Goal: Task Accomplishment & Management: Use online tool/utility

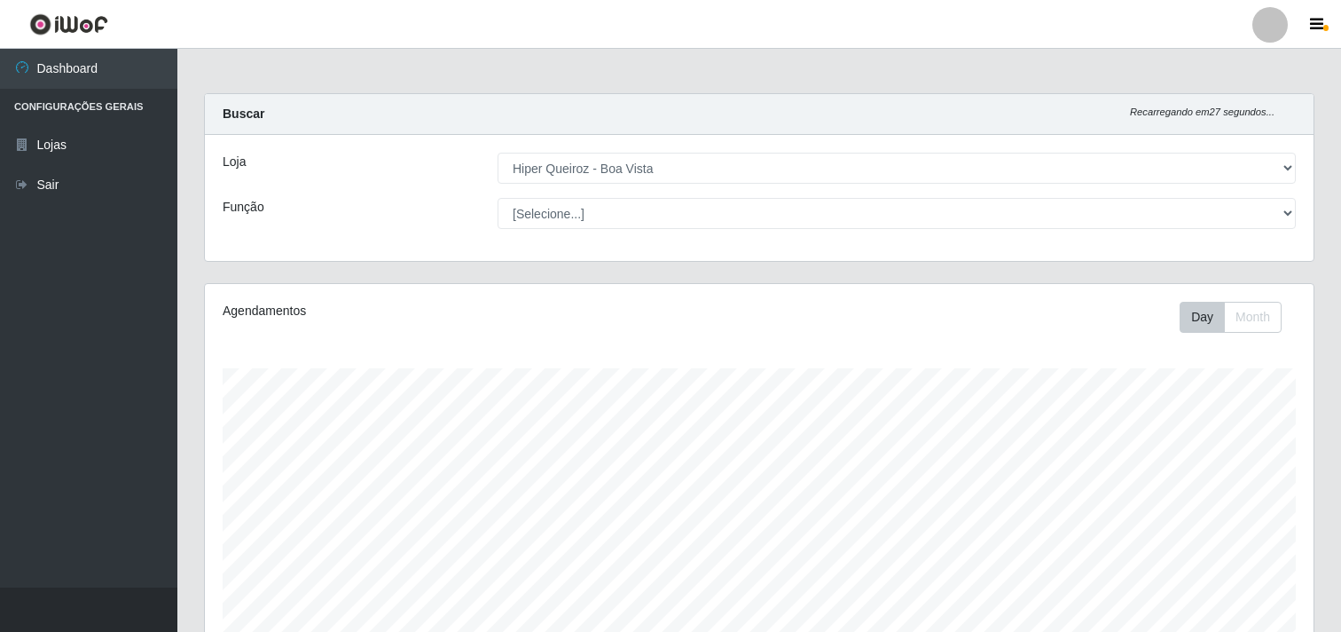
select select "514"
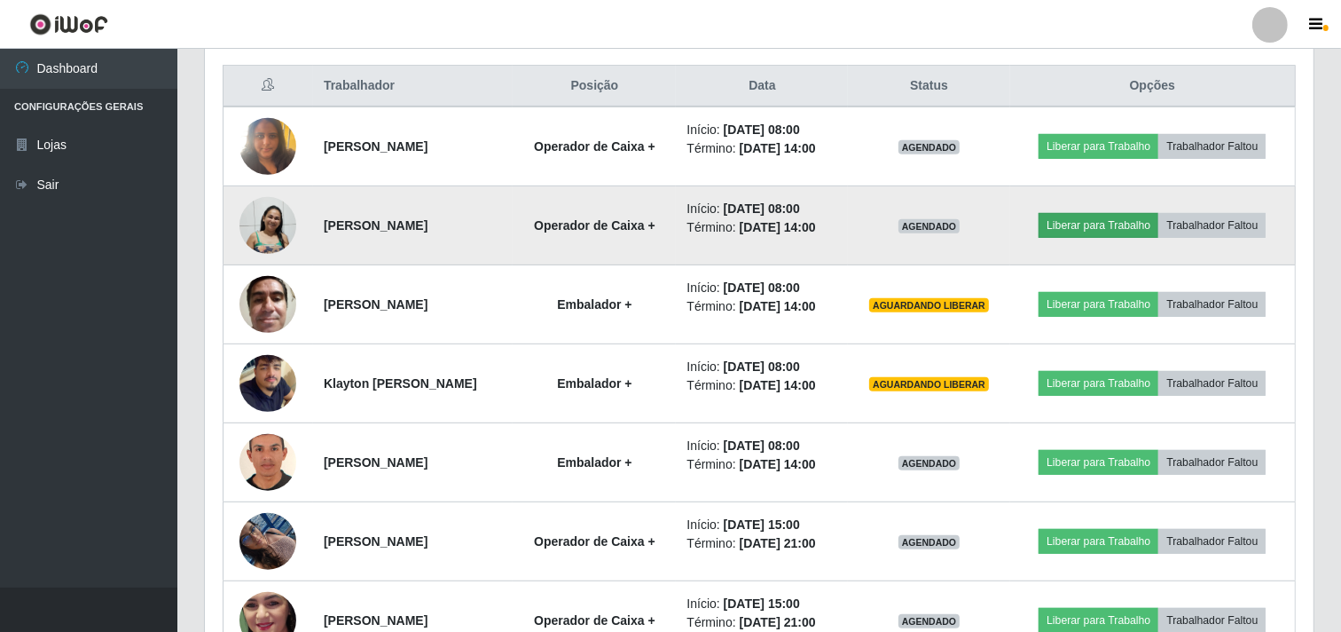
scroll to position [705, 0]
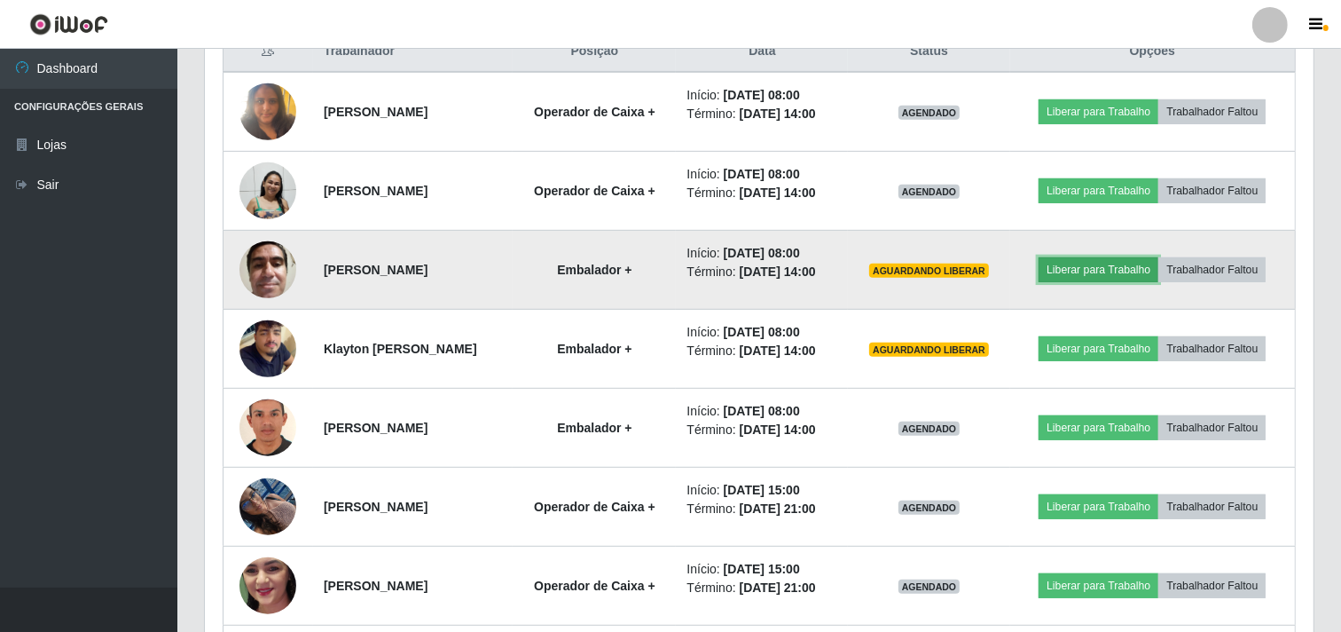
click at [1110, 273] on button "Liberar para Trabalho" at bounding box center [1099, 269] width 120 height 25
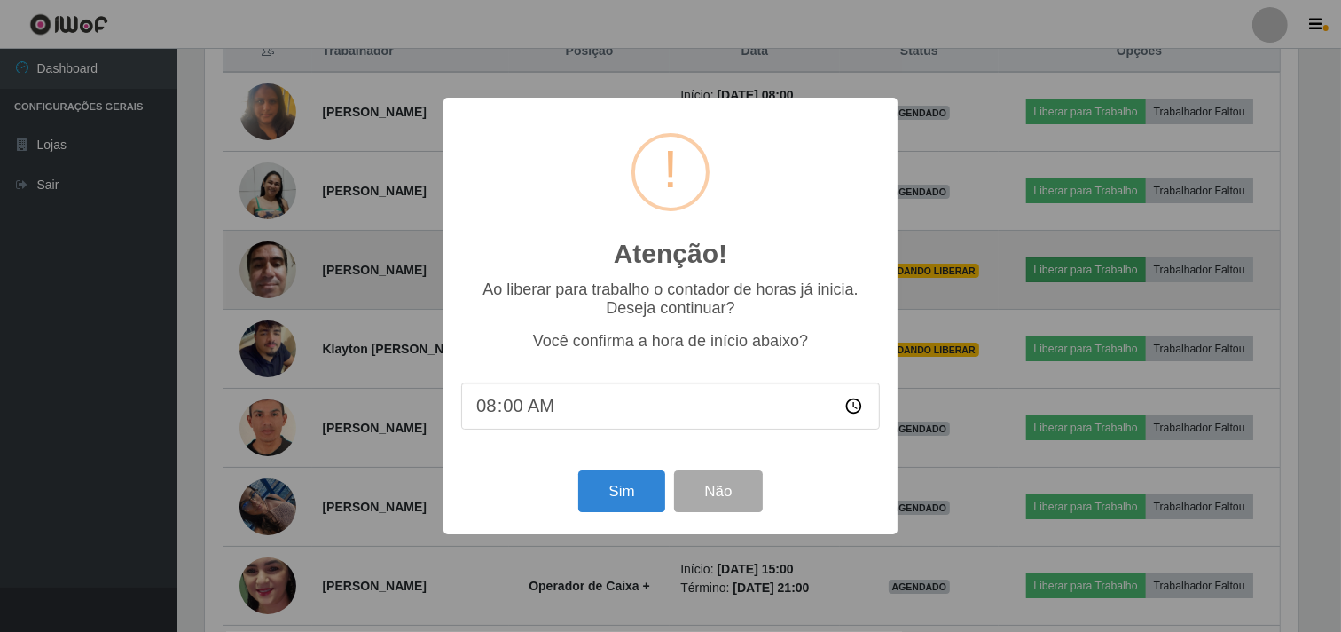
scroll to position [367, 1097]
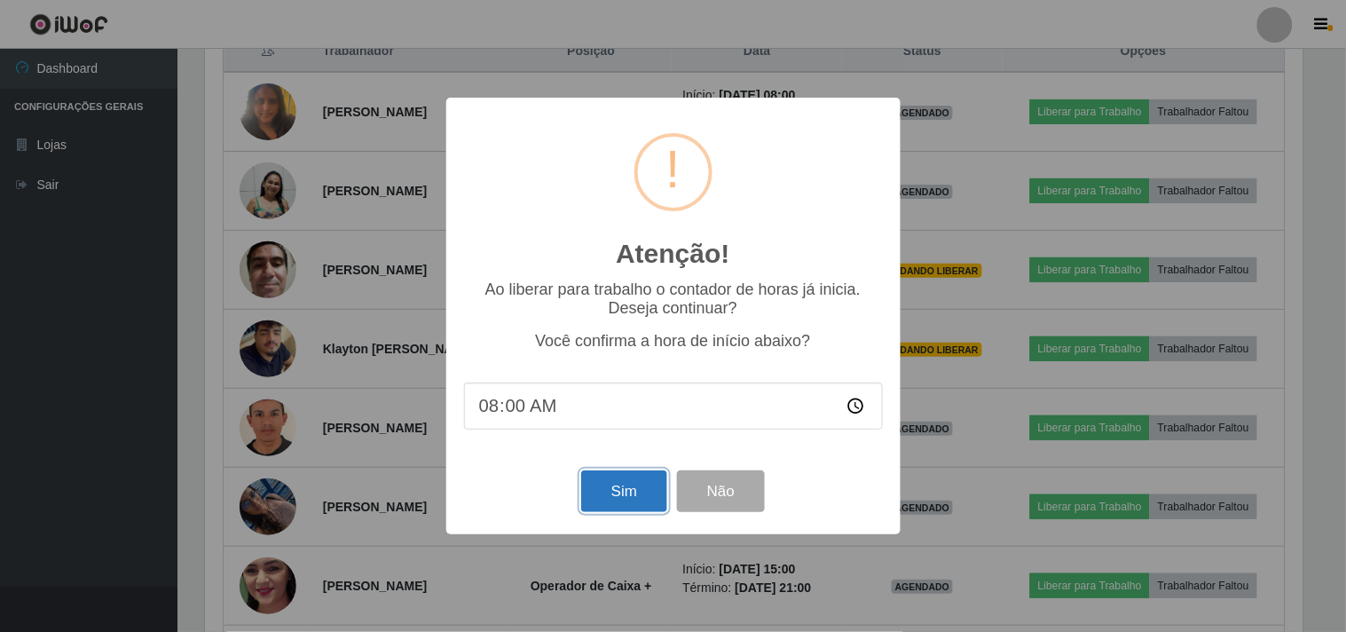
click at [627, 485] on button "Sim" at bounding box center [624, 491] width 86 height 42
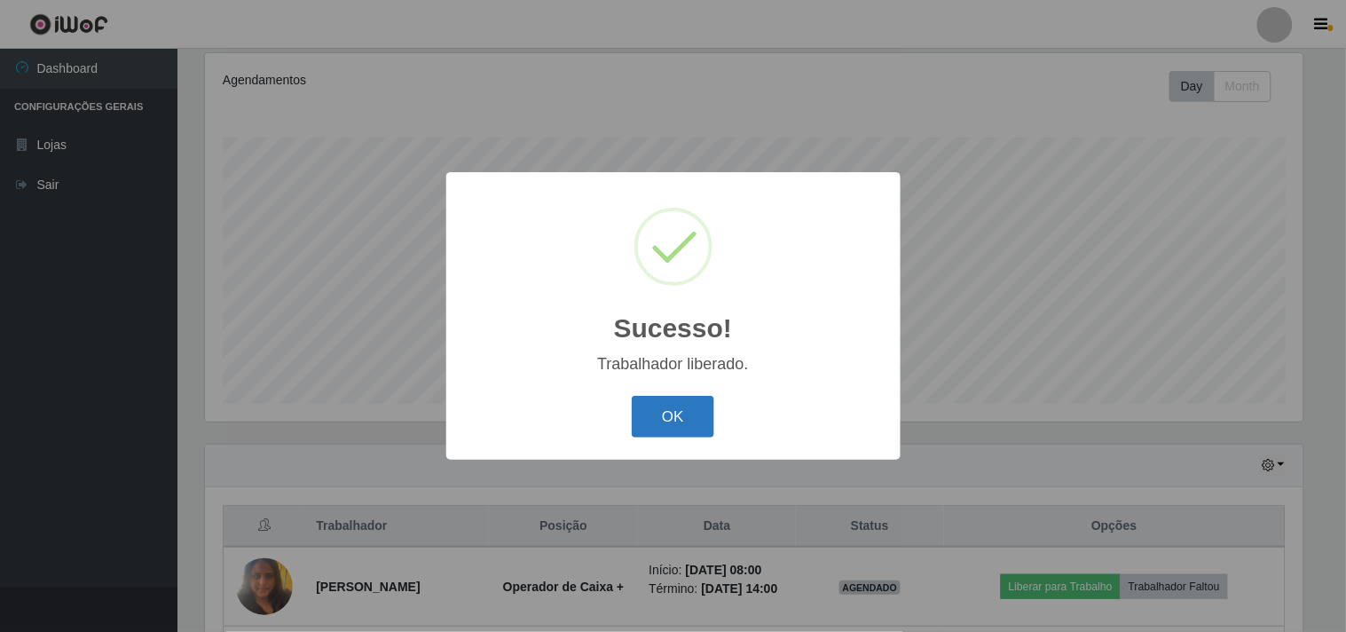
click at [680, 409] on button "OK" at bounding box center [673, 417] width 83 height 42
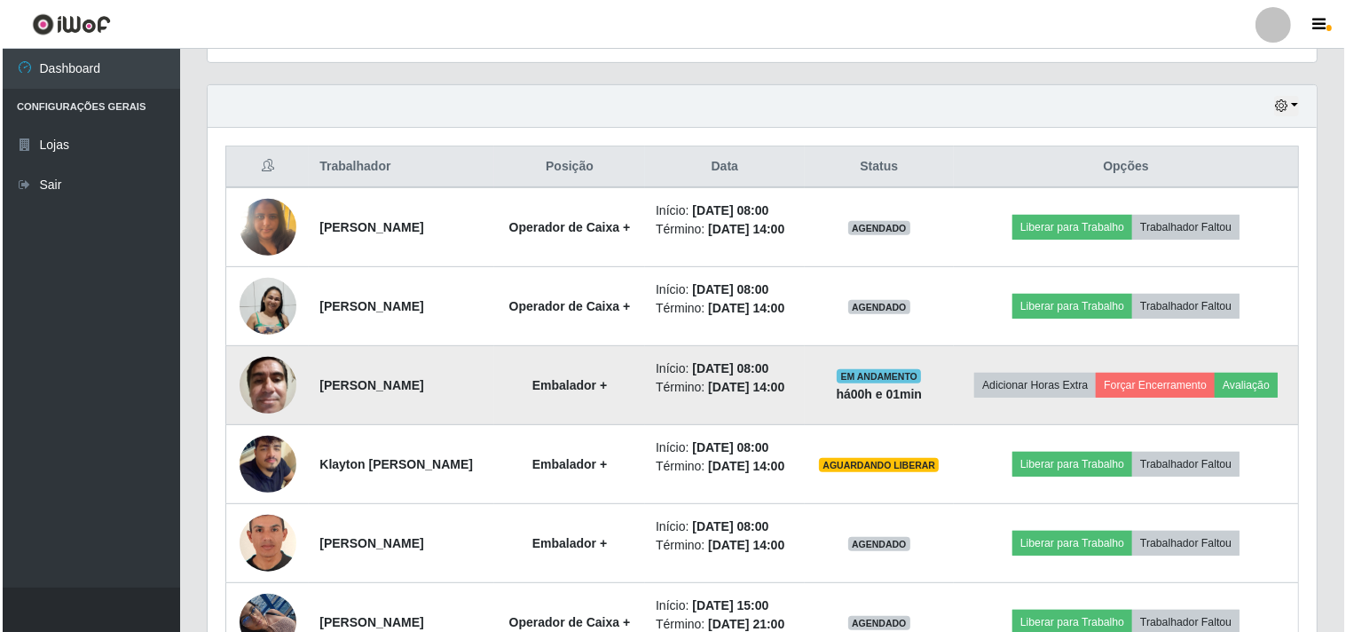
scroll to position [625, 0]
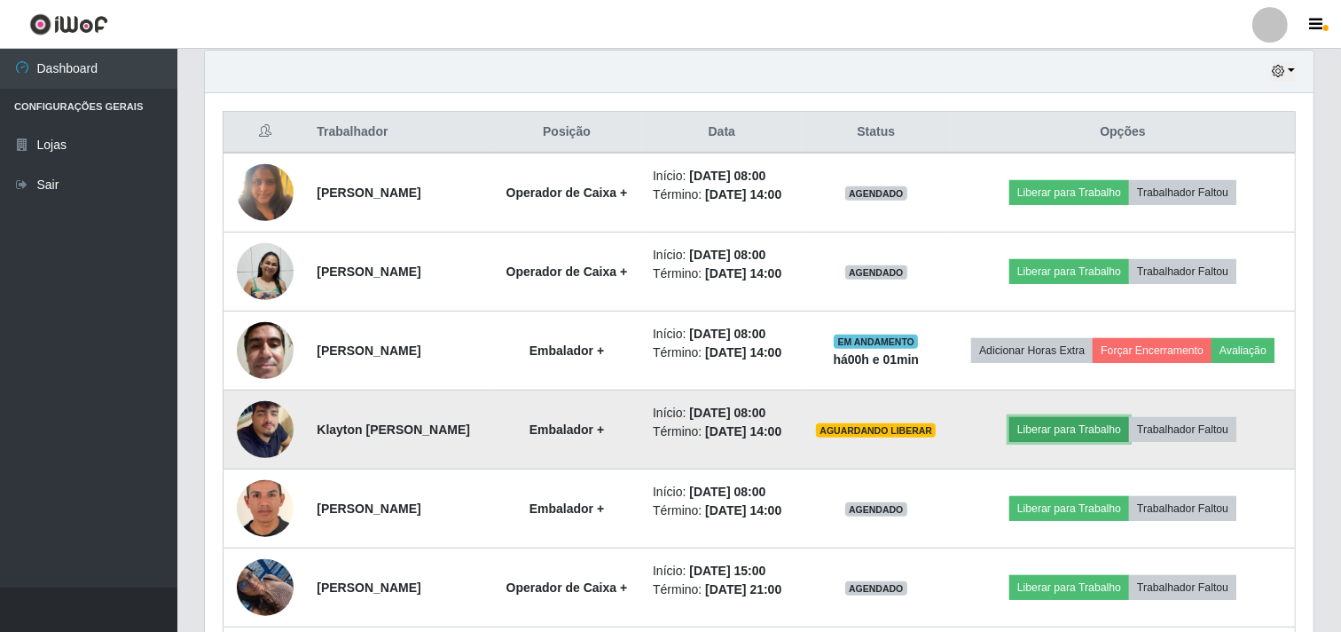
click at [1062, 442] on button "Liberar para Trabalho" at bounding box center [1070, 429] width 120 height 25
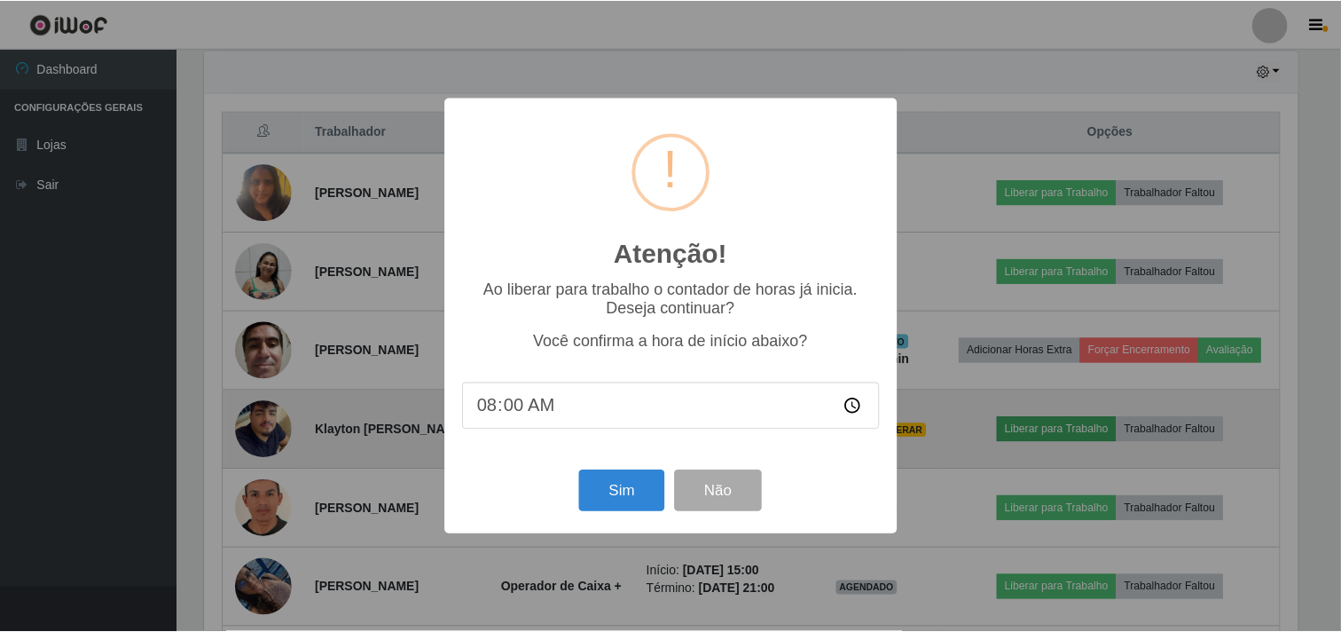
scroll to position [367, 1097]
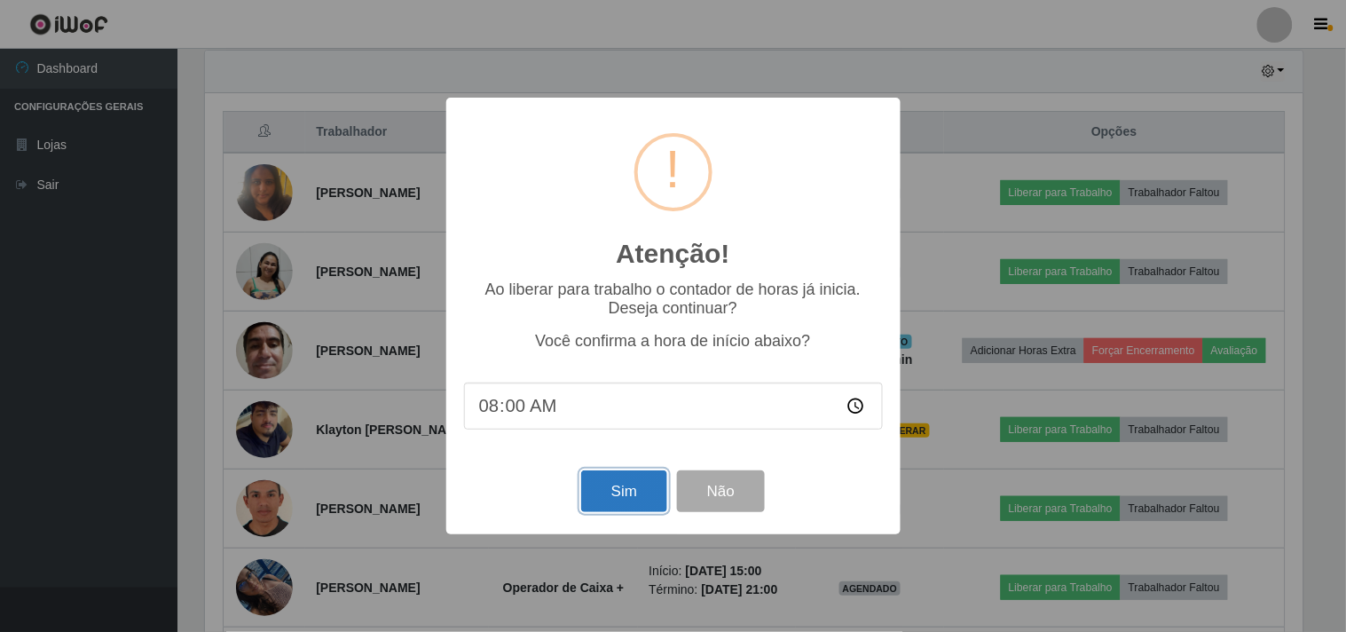
click at [643, 491] on button "Sim" at bounding box center [624, 491] width 86 height 42
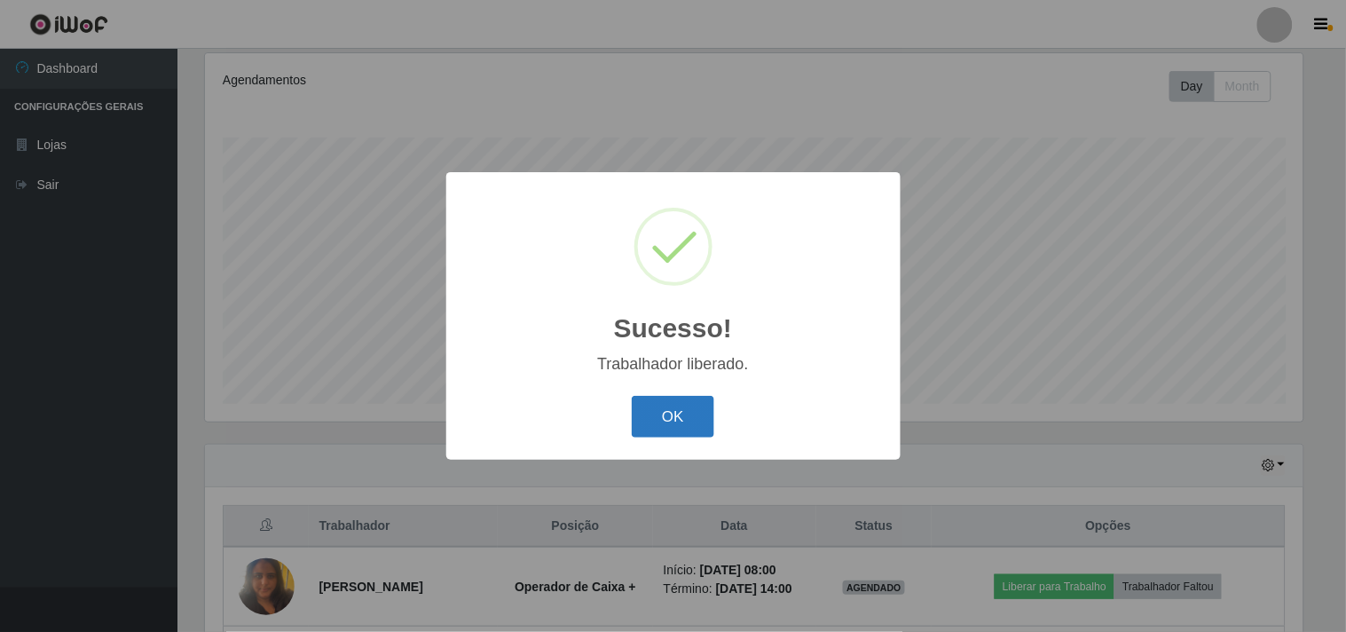
click at [687, 428] on button "OK" at bounding box center [673, 417] width 83 height 42
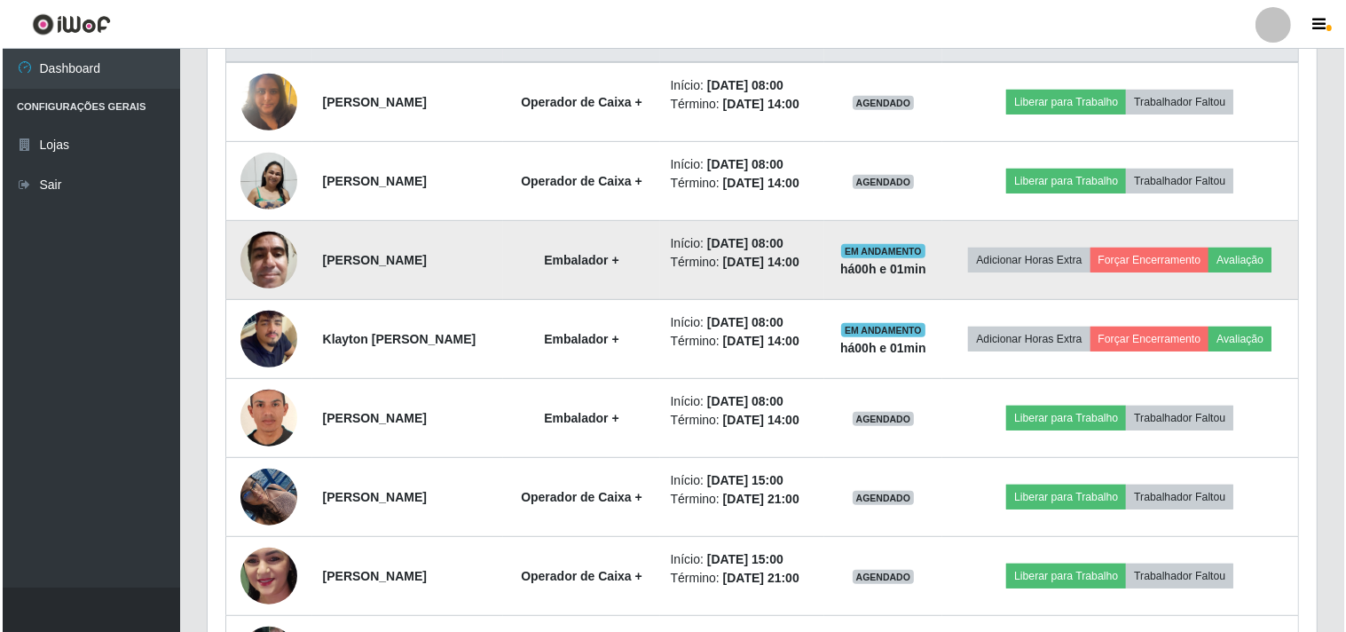
scroll to position [723, 0]
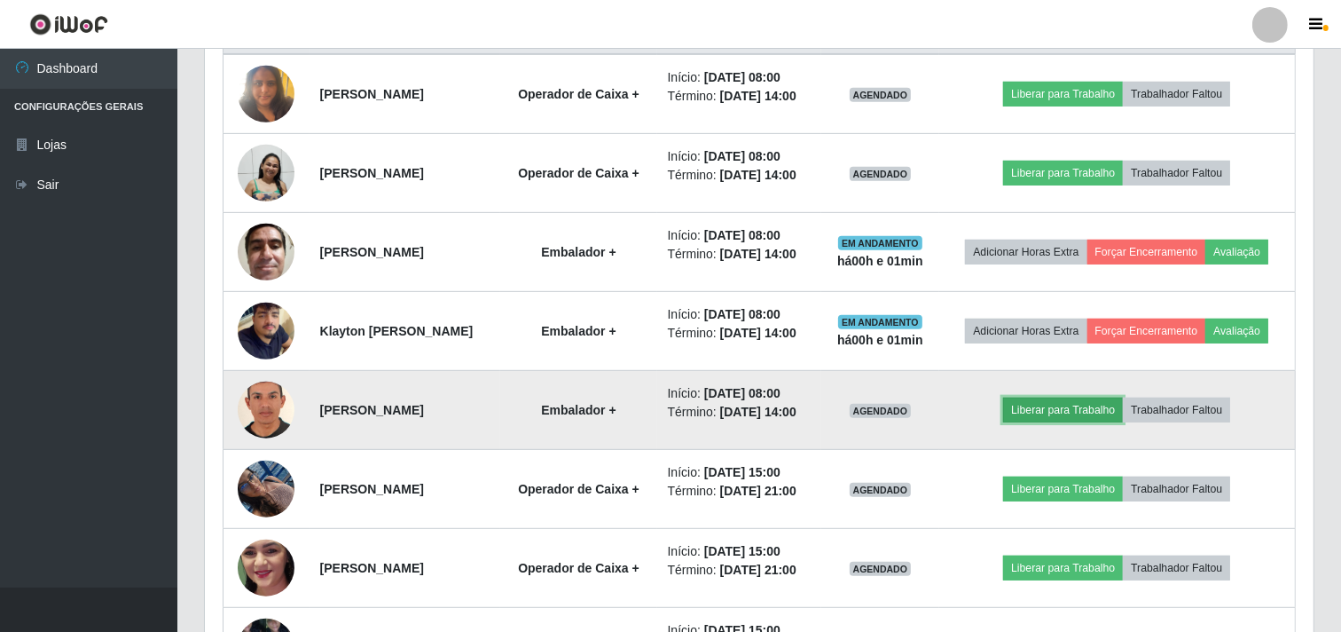
click at [1074, 422] on button "Liberar para Trabalho" at bounding box center [1063, 409] width 120 height 25
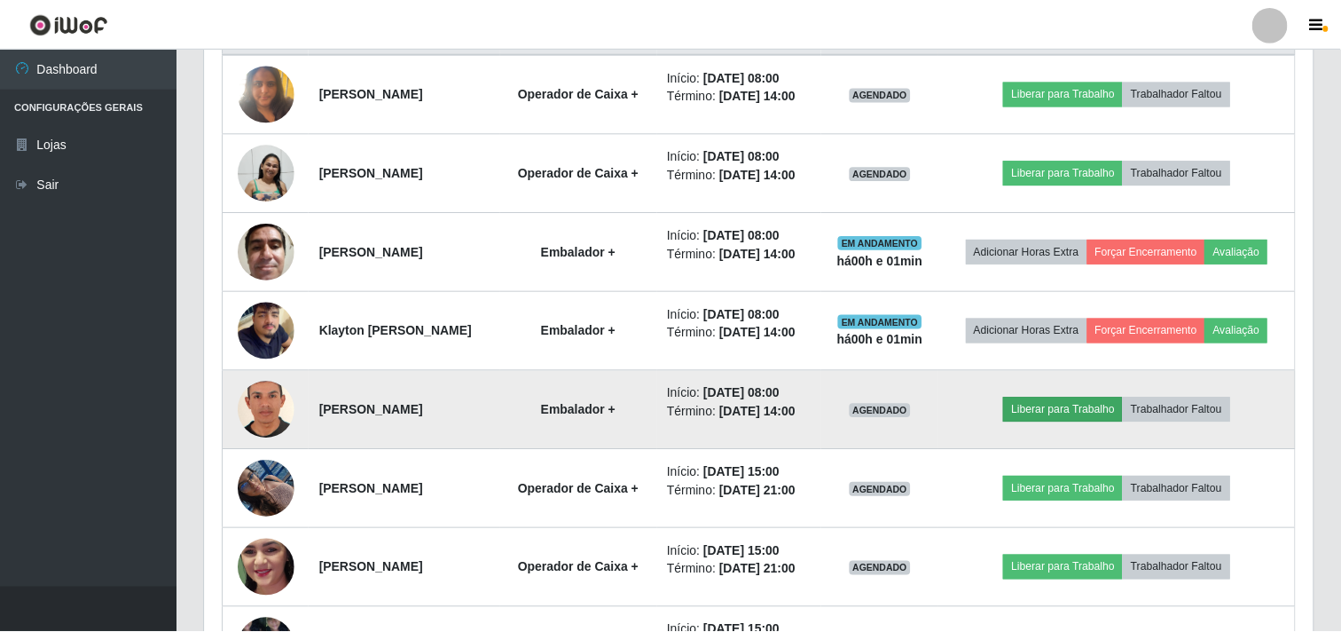
scroll to position [367, 1097]
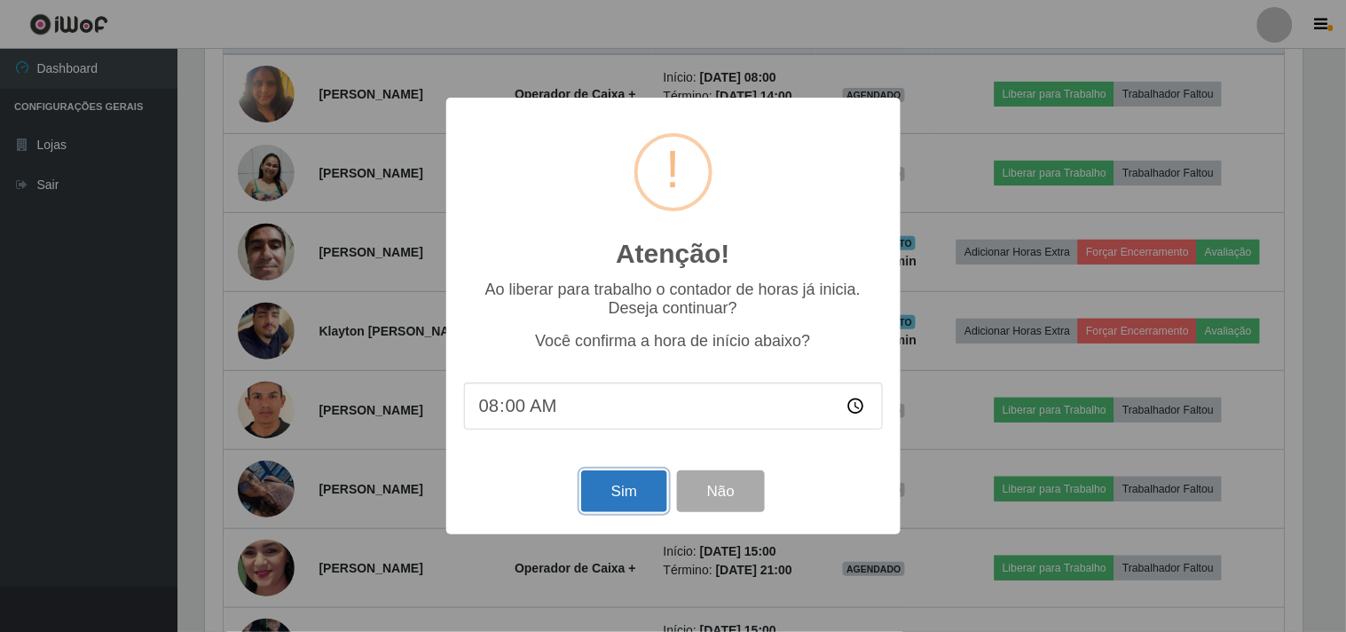
click at [625, 488] on button "Sim" at bounding box center [624, 491] width 86 height 42
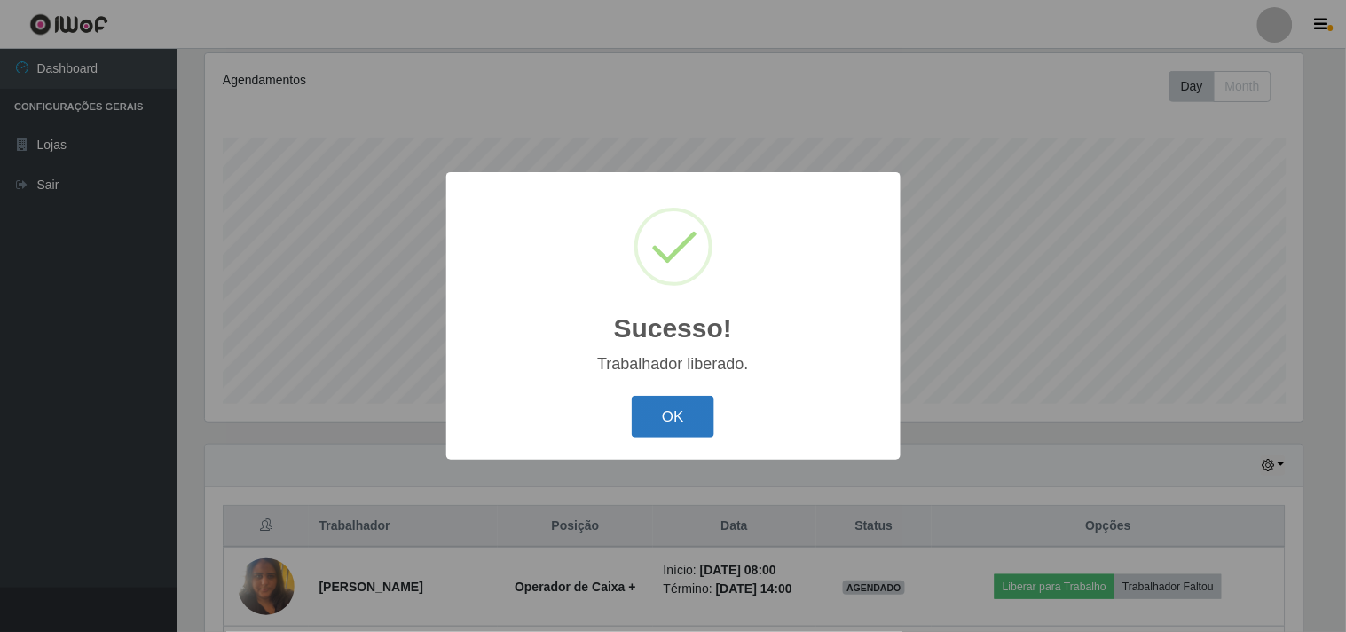
click at [664, 420] on button "OK" at bounding box center [673, 417] width 83 height 42
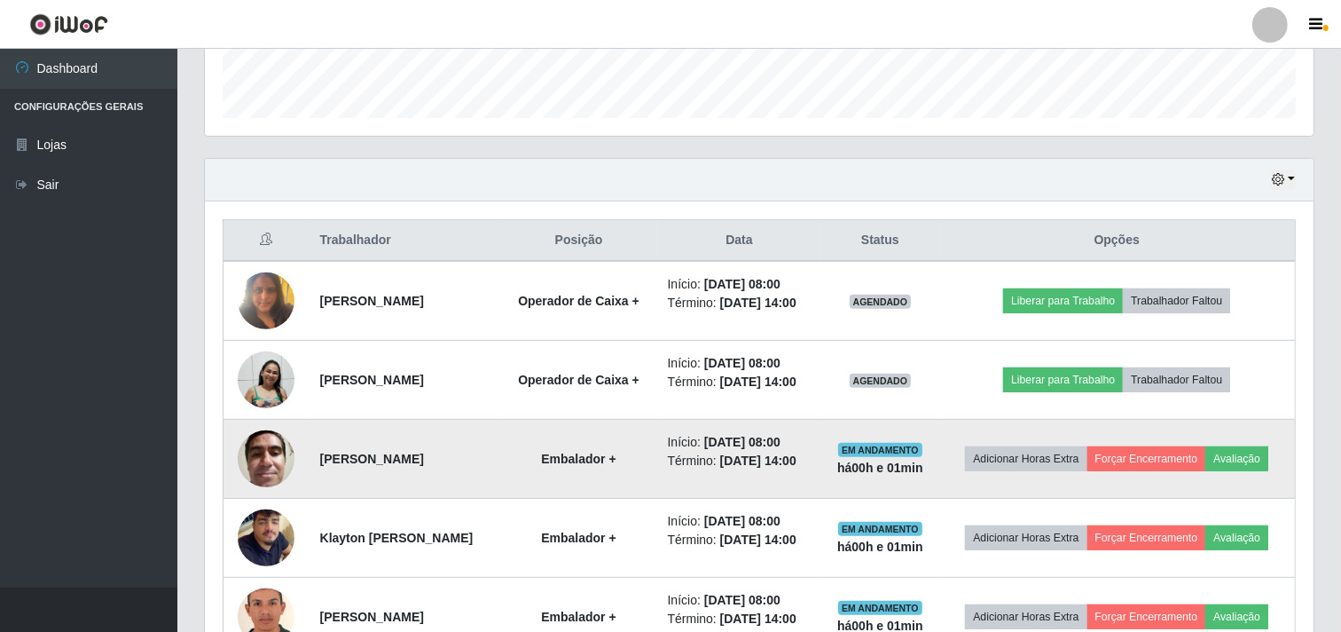
scroll to position [0, 0]
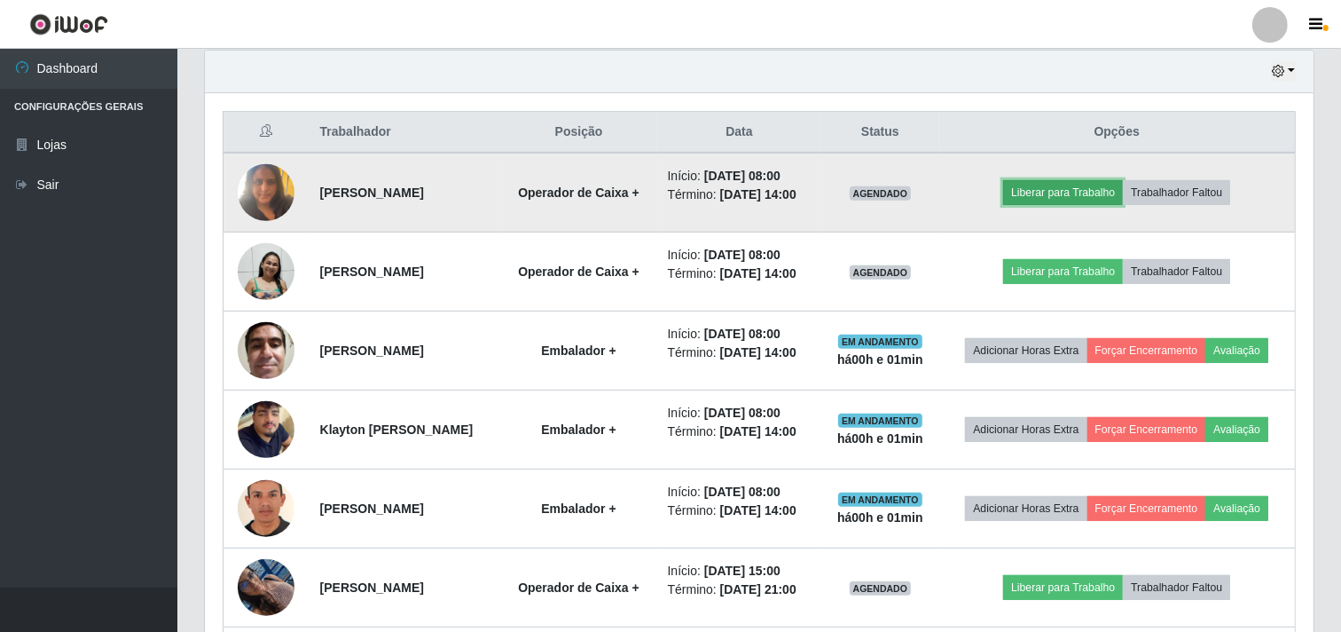
click at [1061, 199] on button "Liberar para Trabalho" at bounding box center [1063, 192] width 120 height 25
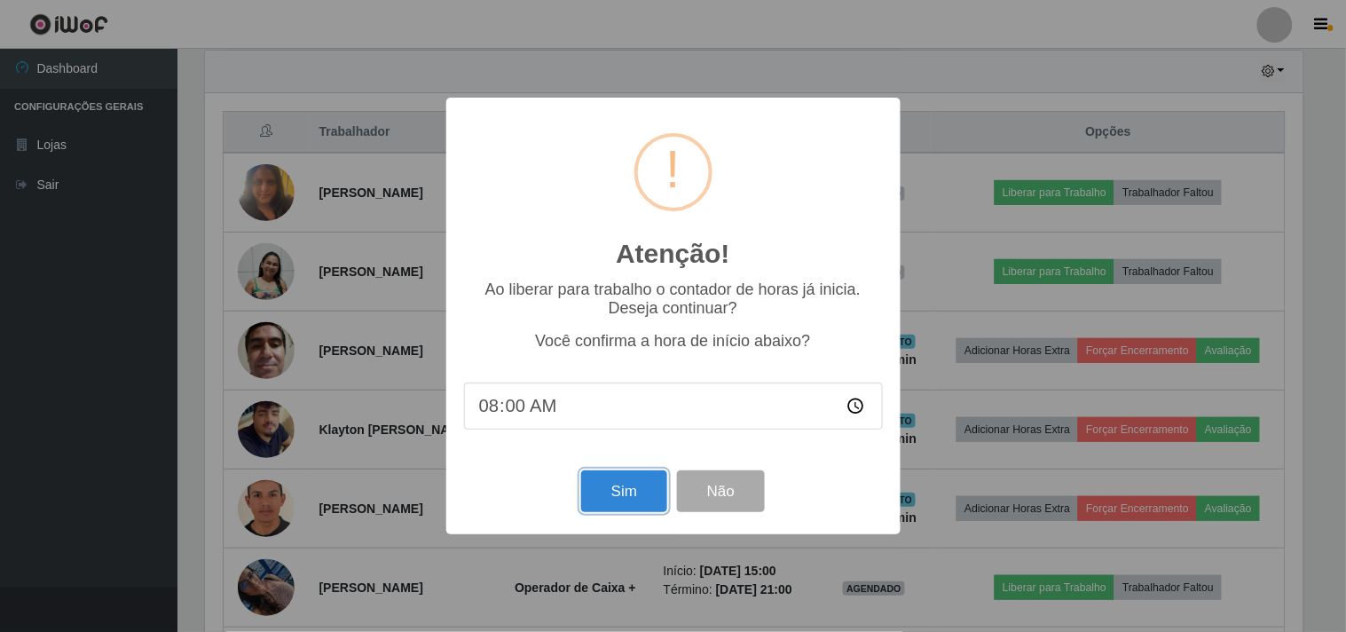
drag, startPoint x: 607, startPoint y: 500, endPoint x: 613, endPoint y: 488, distance: 13.9
click at [609, 498] on button "Sim" at bounding box center [624, 491] width 86 height 42
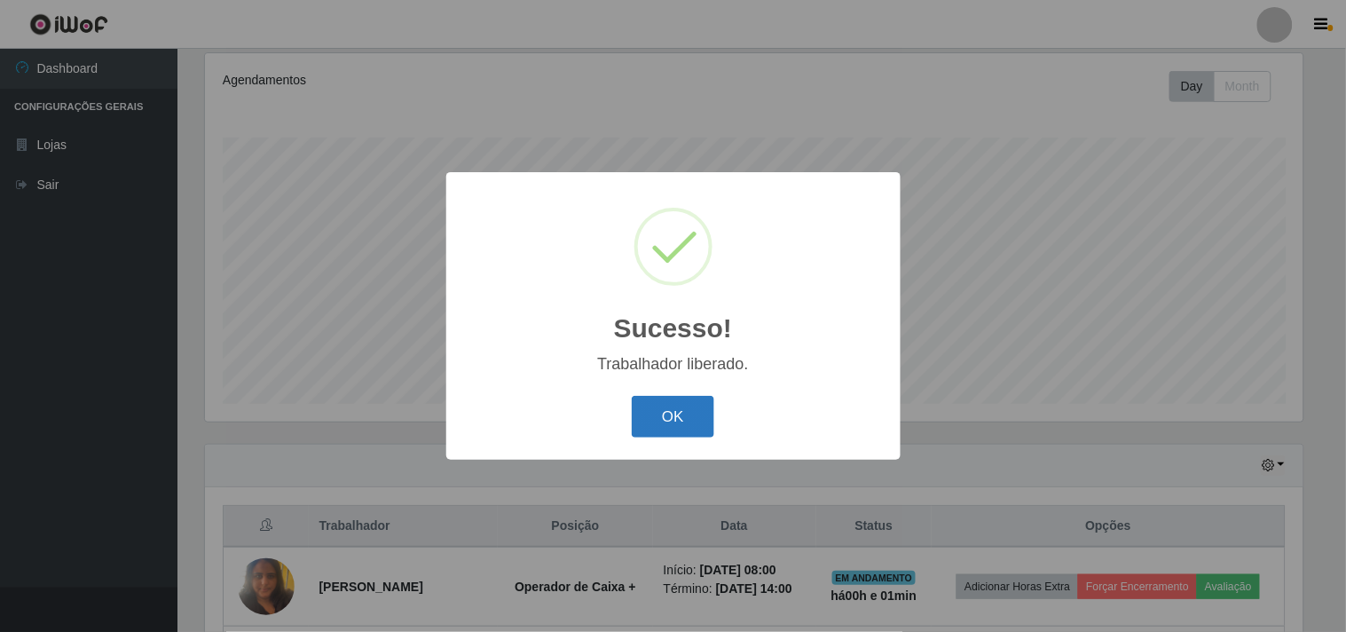
click at [664, 422] on button "OK" at bounding box center [673, 417] width 83 height 42
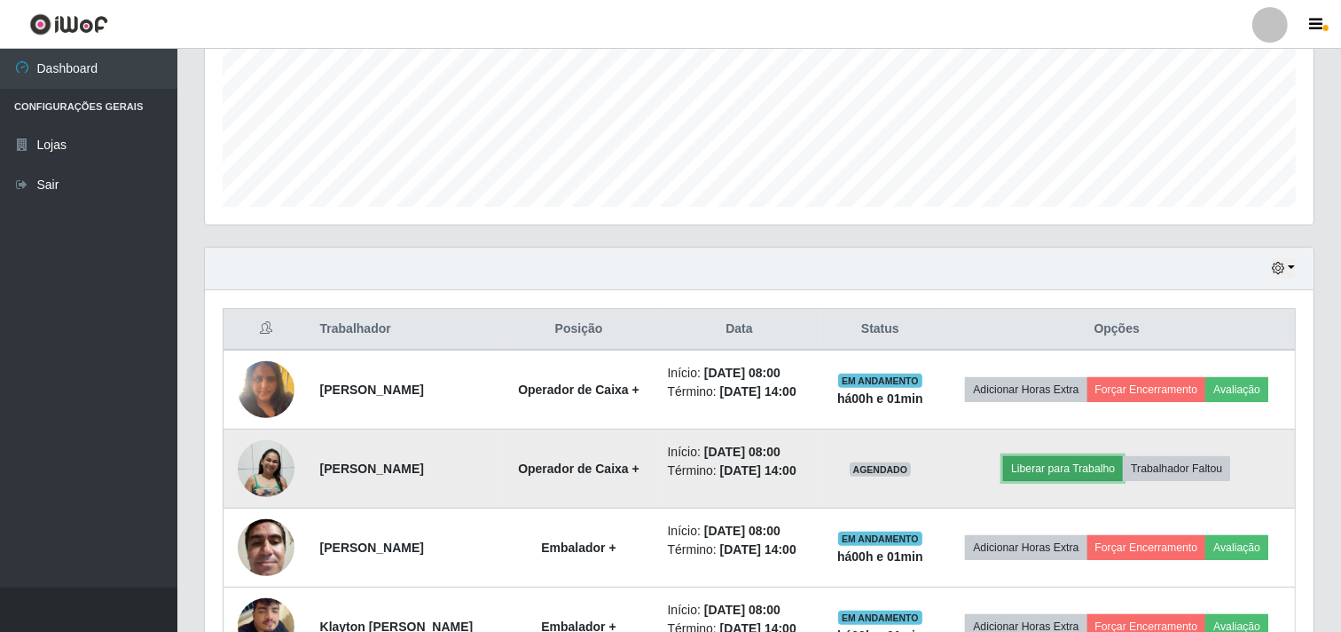
click at [1071, 481] on button "Liberar para Trabalho" at bounding box center [1063, 468] width 120 height 25
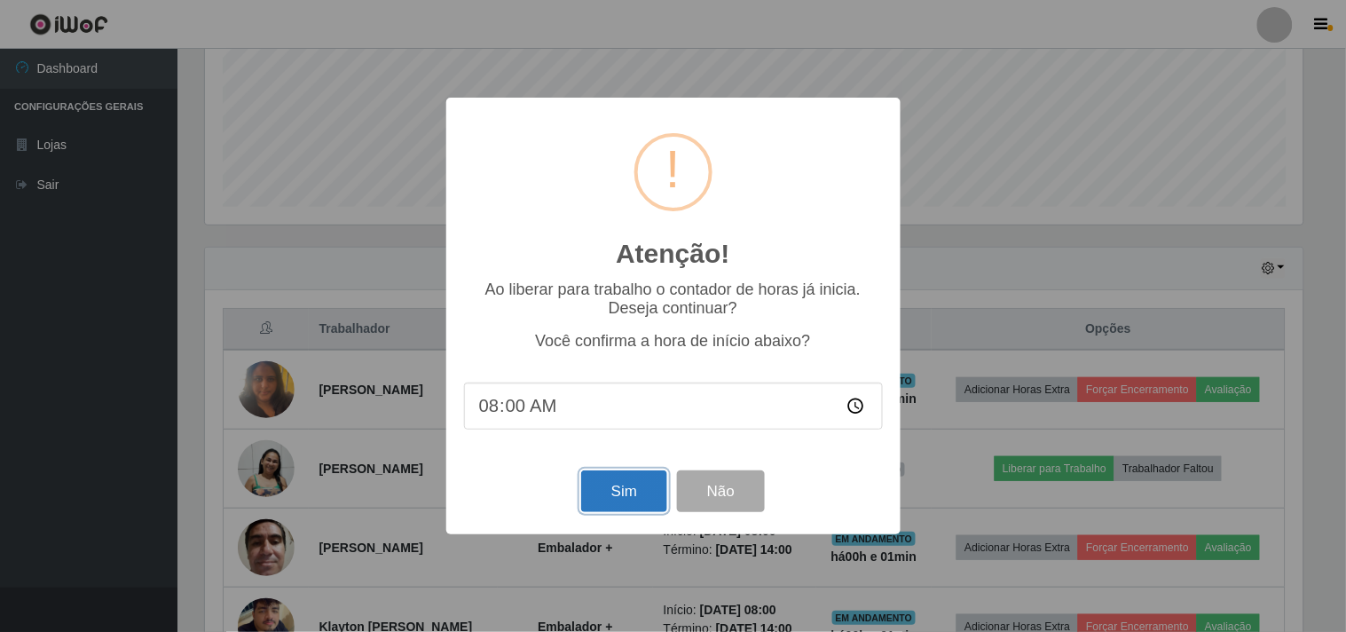
click at [625, 481] on button "Sim" at bounding box center [624, 491] width 86 height 42
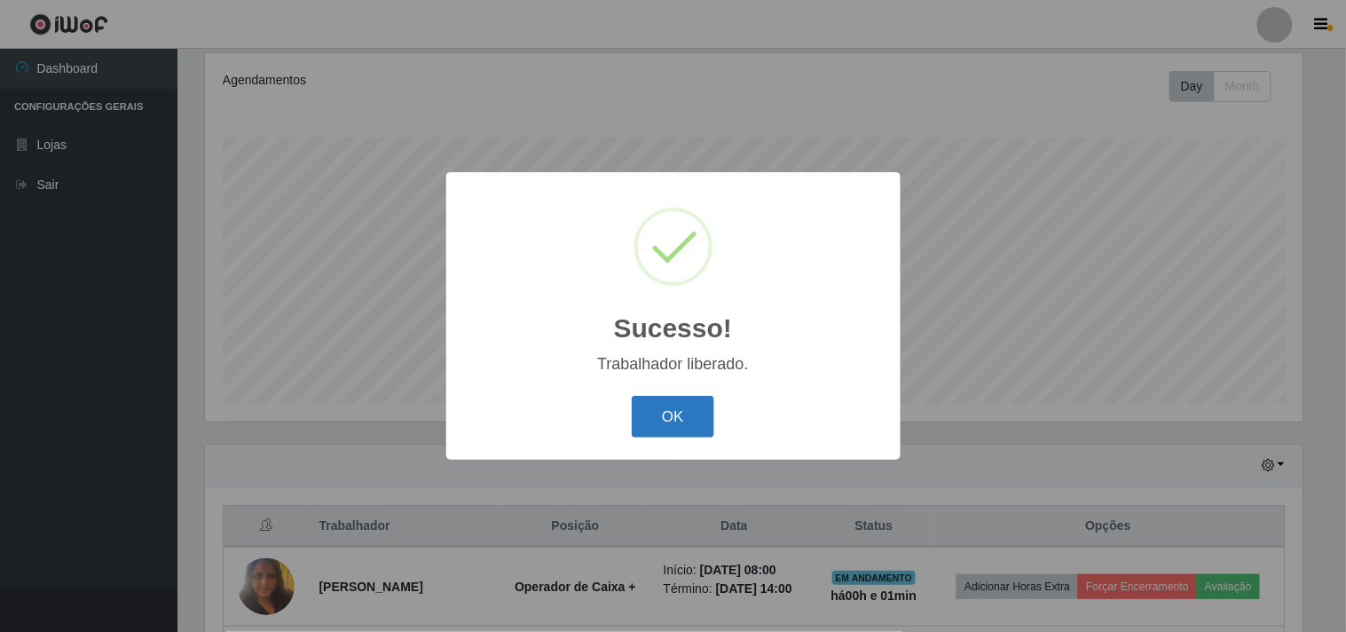
click at [667, 413] on button "OK" at bounding box center [673, 417] width 83 height 42
